Goal: Check status: Check status

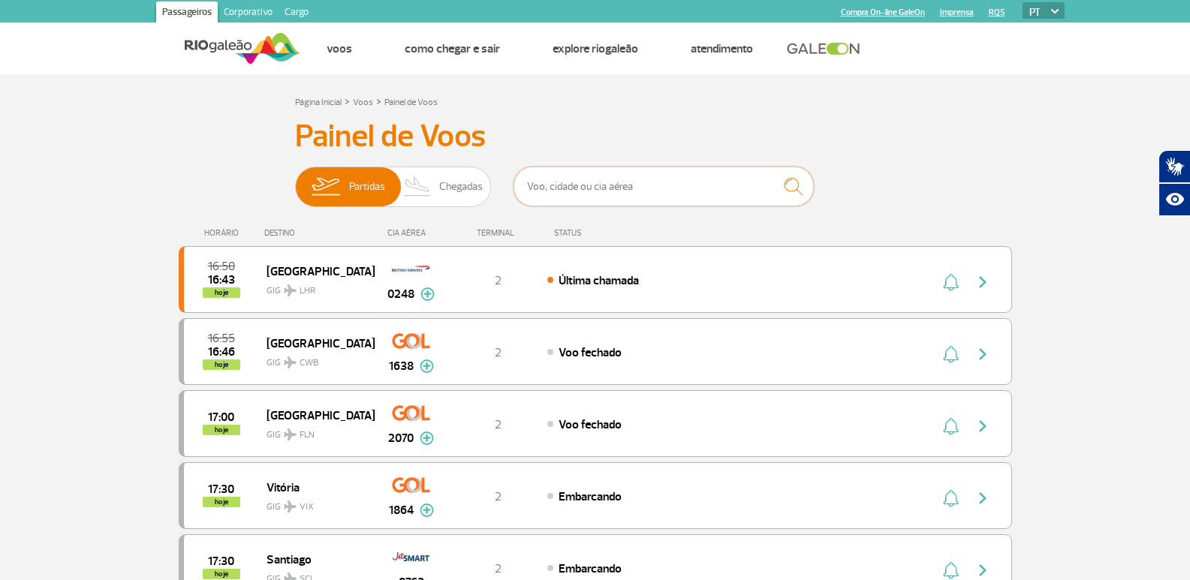
click at [579, 179] on input "text" at bounding box center [664, 187] width 300 height 40
type input "ri"
click at [429, 197] on img at bounding box center [418, 186] width 44 height 39
click at [295, 179] on input "Partidas Chegadas" at bounding box center [295, 179] width 0 height 0
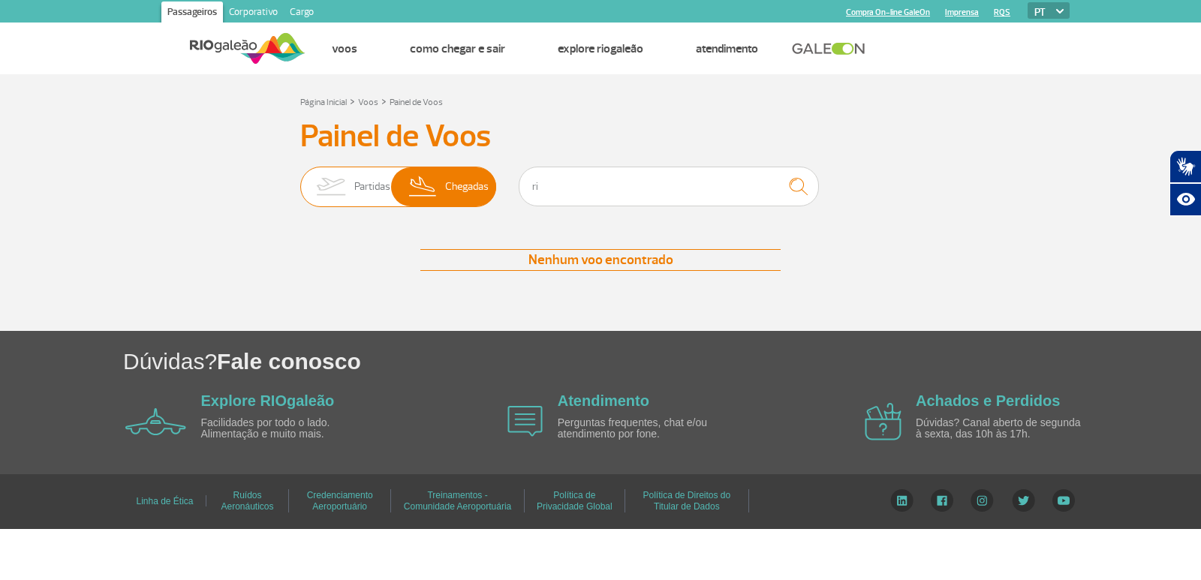
click at [351, 188] on img at bounding box center [330, 186] width 47 height 39
click at [300, 179] on input "Partidas Chegadas" at bounding box center [300, 179] width 0 height 0
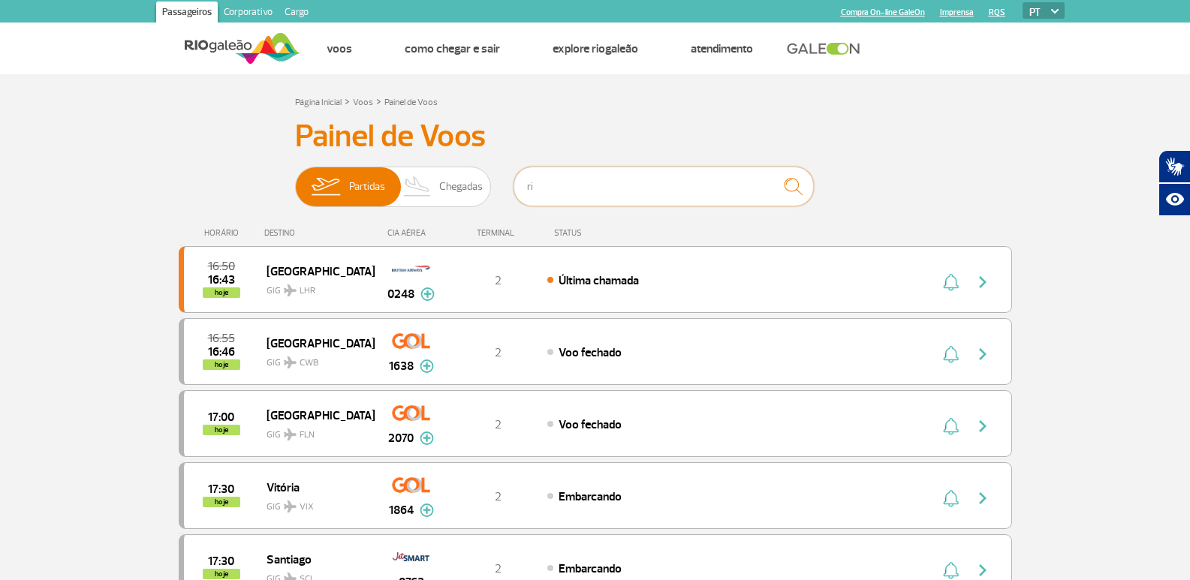
click at [559, 188] on input "ri" at bounding box center [664, 187] width 300 height 40
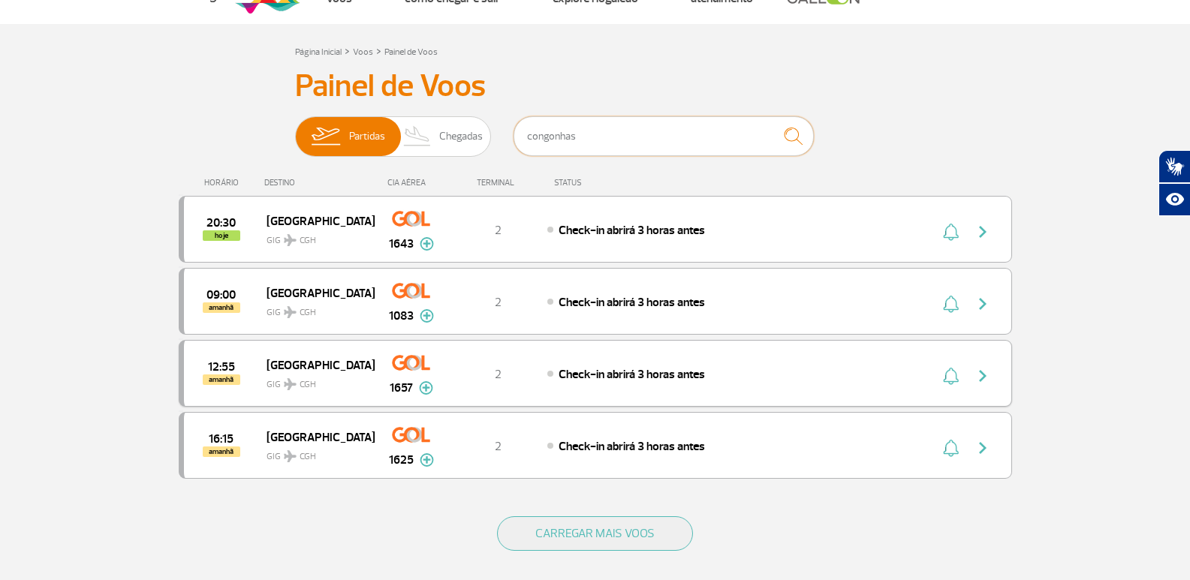
scroll to position [75, 0]
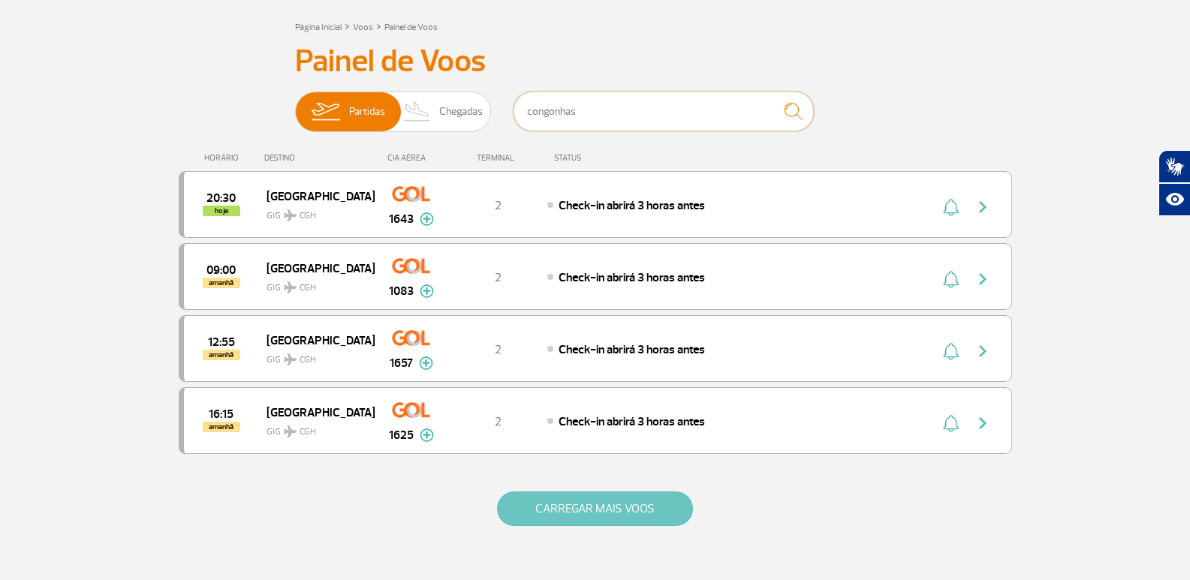
type input "congonhas"
click at [544, 511] on button "CARREGAR MAIS VOOS" at bounding box center [595, 509] width 196 height 35
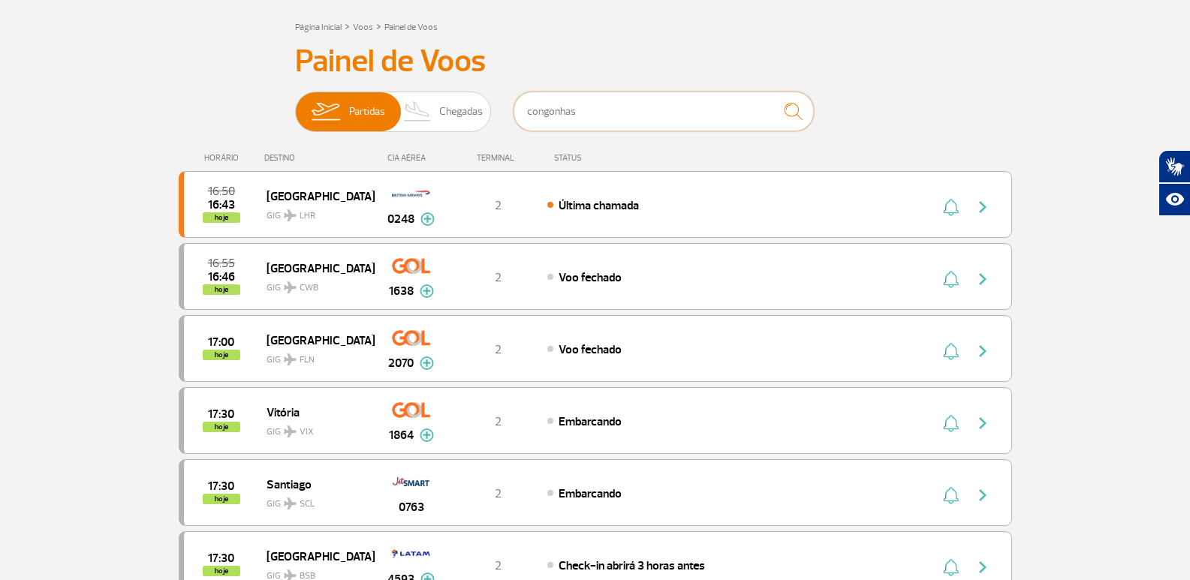
click at [603, 117] on input "congonhas" at bounding box center [664, 112] width 300 height 40
click at [794, 117] on img "submit" at bounding box center [793, 111] width 32 height 31
click at [683, 105] on input "congonhas" at bounding box center [664, 112] width 300 height 40
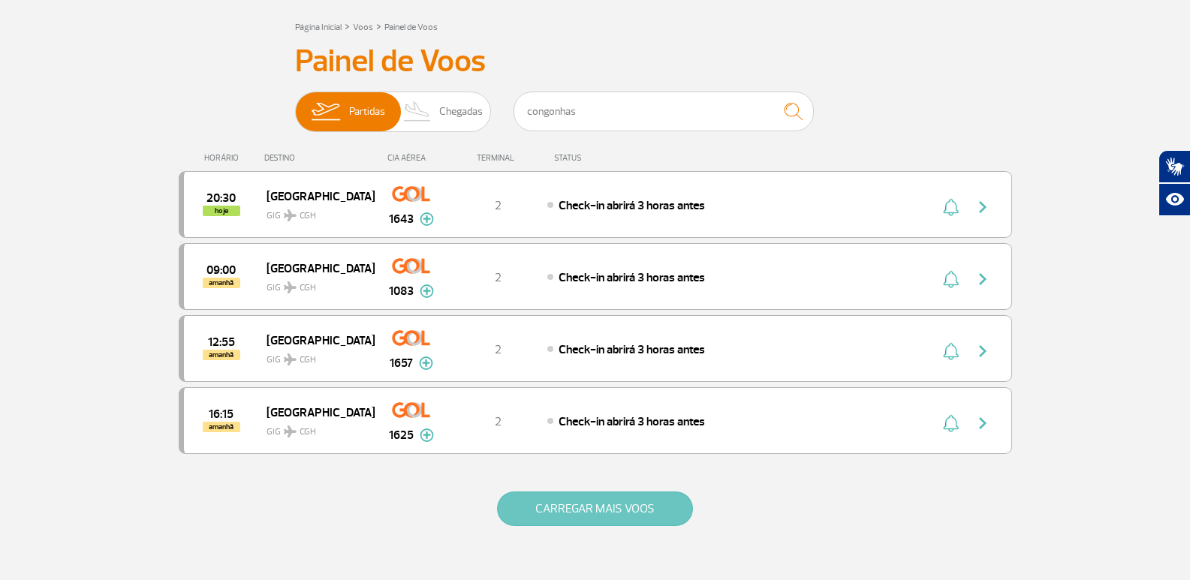
click at [667, 517] on button "CARREGAR MAIS VOOS" at bounding box center [595, 509] width 196 height 35
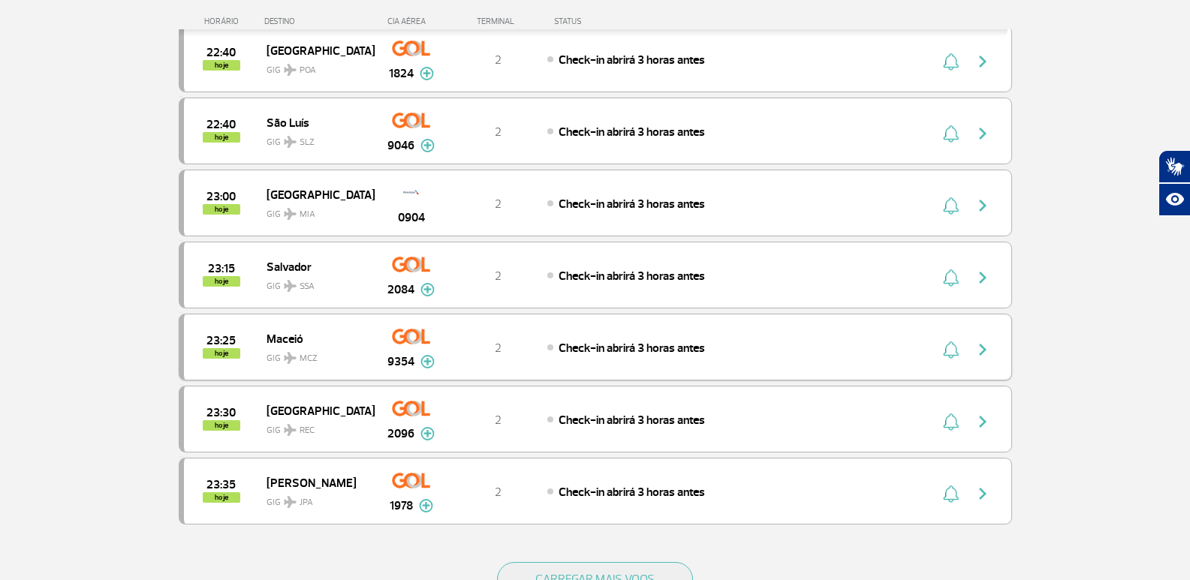
scroll to position [4337, 0]
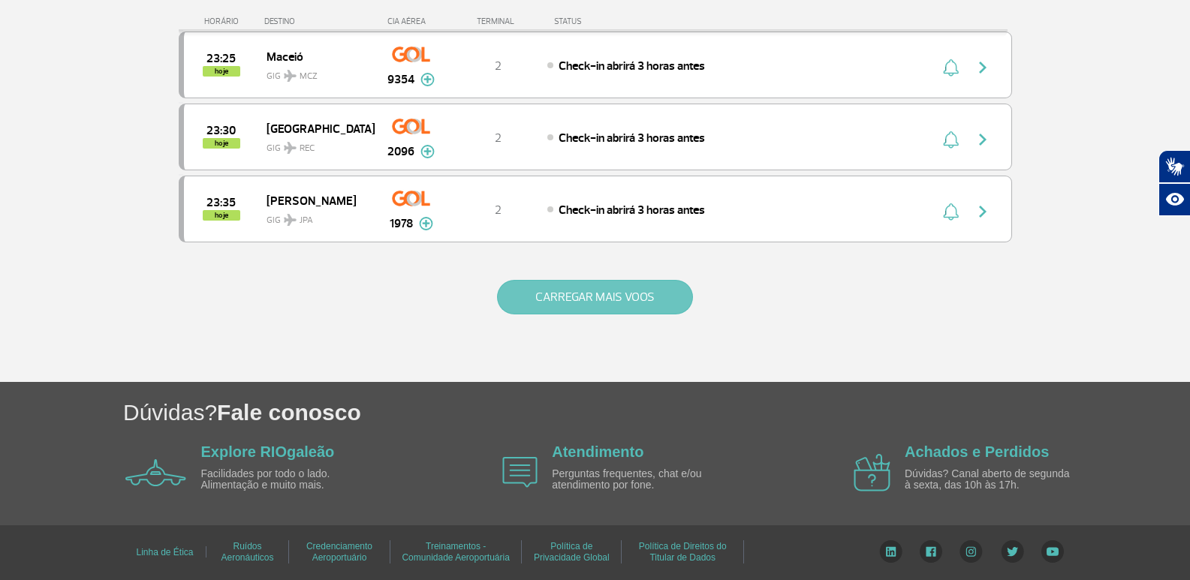
click at [574, 298] on button "CARREGAR MAIS VOOS" at bounding box center [595, 297] width 196 height 35
click at [542, 284] on button "CARREGAR MAIS VOOS" at bounding box center [595, 297] width 196 height 35
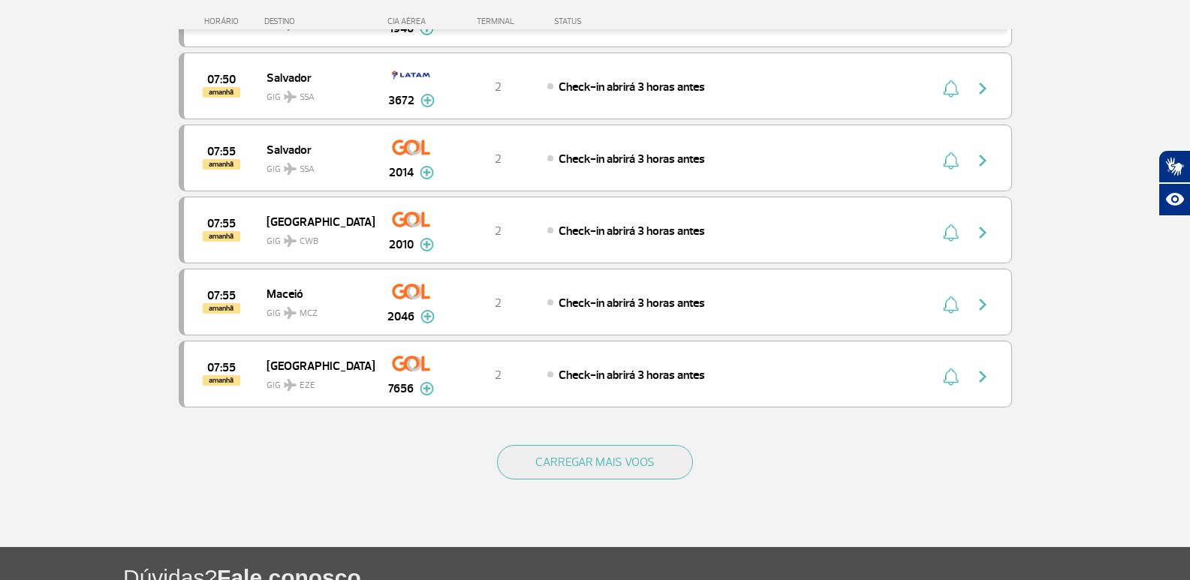
scroll to position [7220, 0]
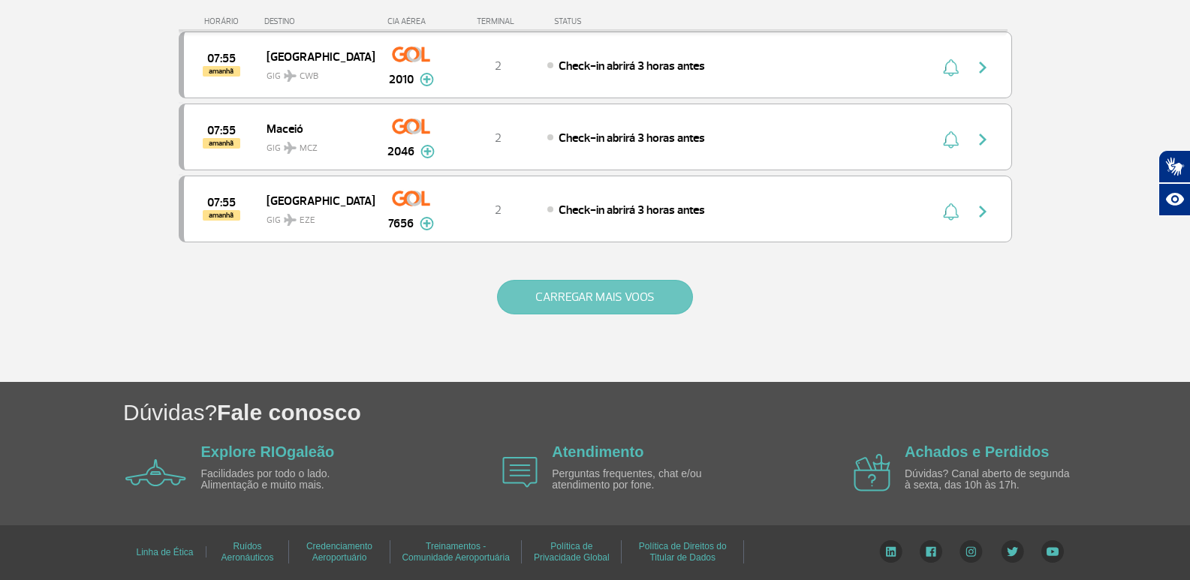
click at [595, 303] on button "CARREGAR MAIS VOOS" at bounding box center [595, 297] width 196 height 35
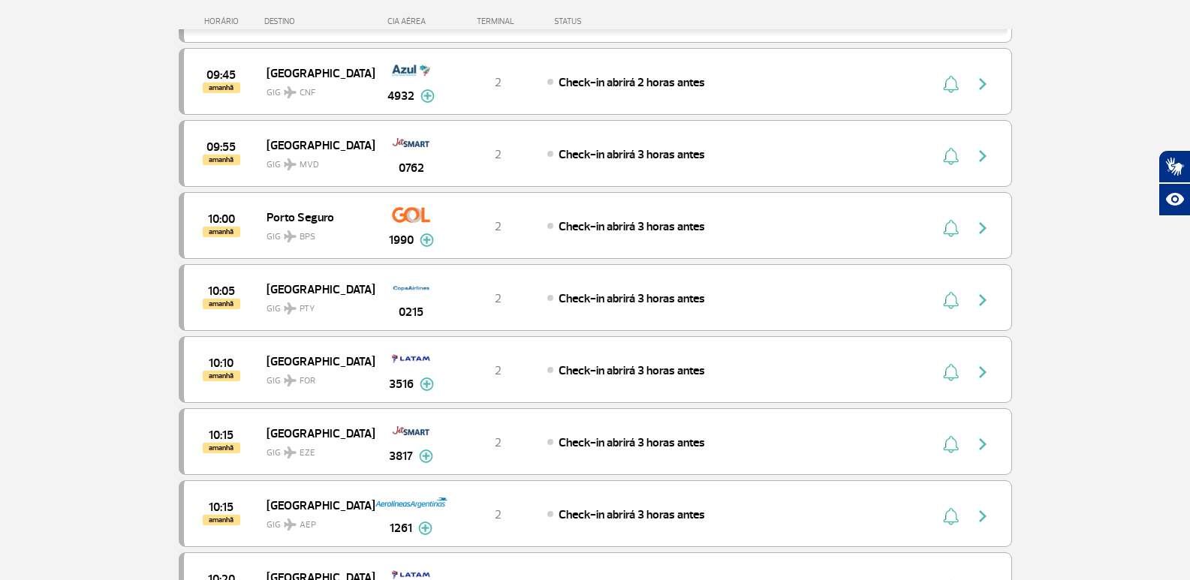
scroll to position [8662, 0]
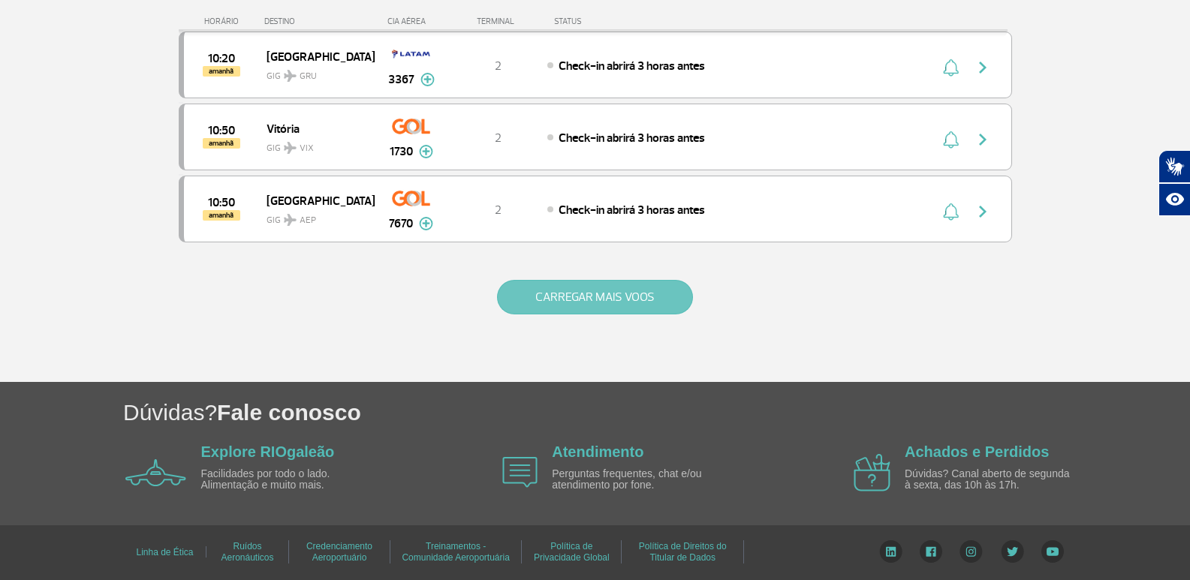
click at [565, 297] on button "CARREGAR MAIS VOOS" at bounding box center [595, 297] width 196 height 35
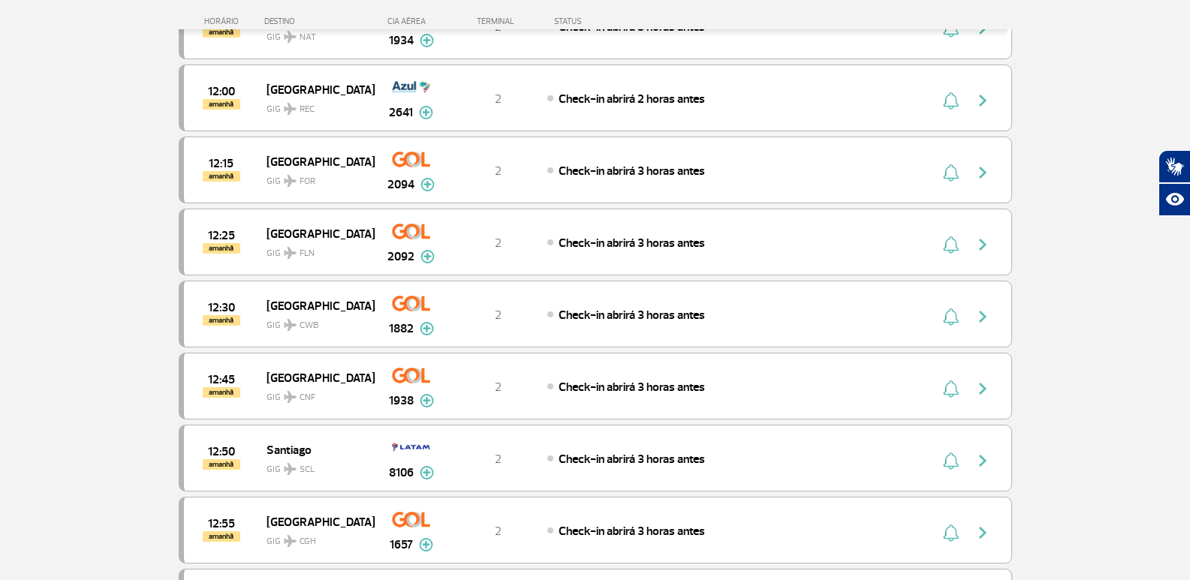
scroll to position [10103, 0]
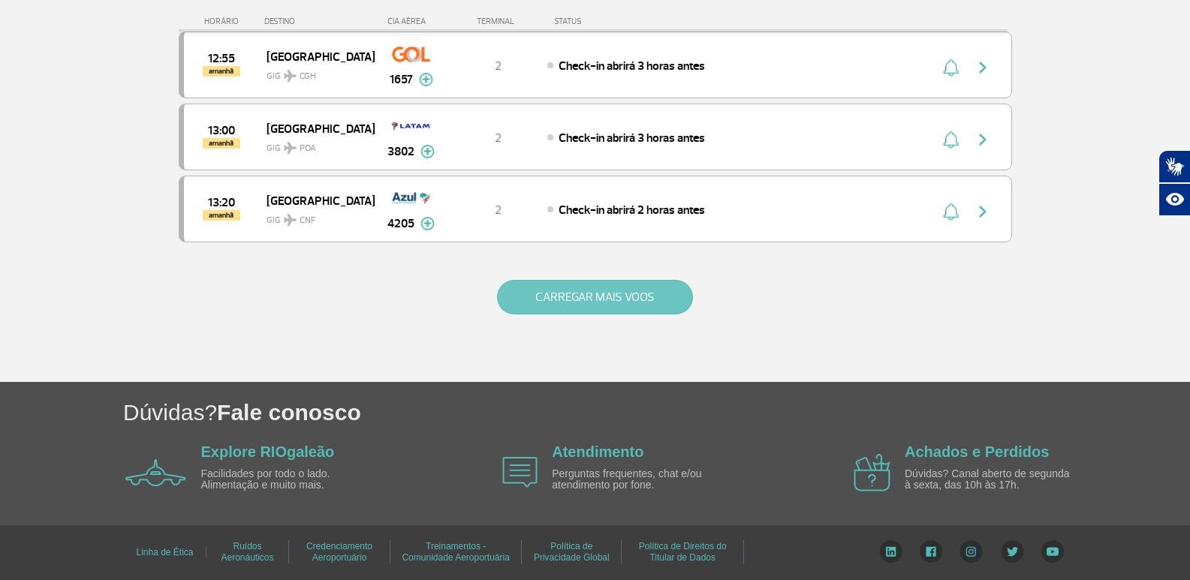
click at [553, 298] on button "CARREGAR MAIS VOOS" at bounding box center [595, 297] width 196 height 35
click at [571, 303] on button "CARREGAR MAIS VOOS" at bounding box center [595, 297] width 196 height 35
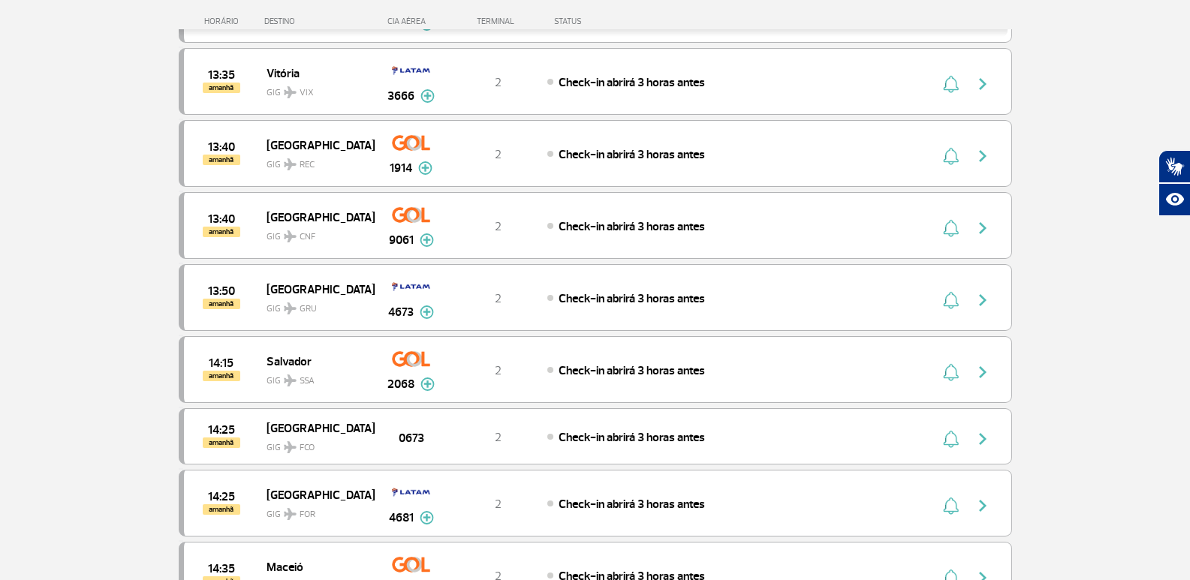
scroll to position [11013, 0]
